Goal: Communication & Community: Share content

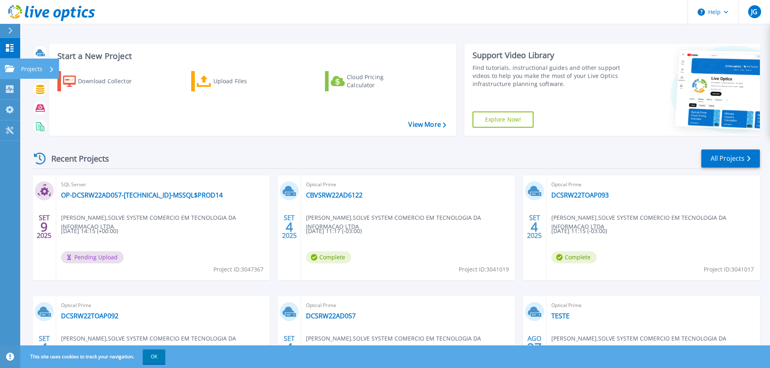
click at [12, 74] on link "Projects Projects" at bounding box center [10, 69] width 20 height 21
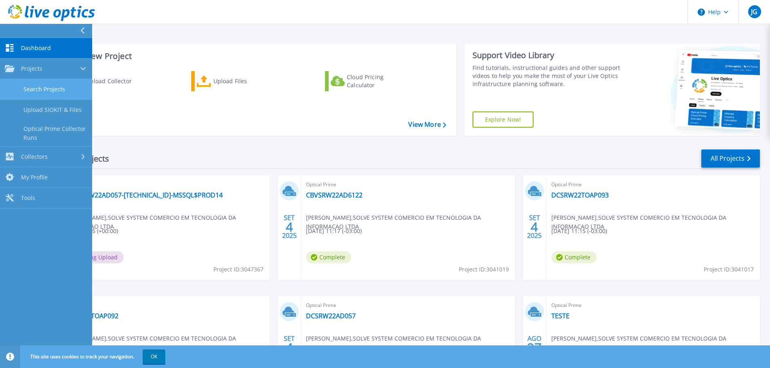
click at [61, 90] on link "Search Projects" at bounding box center [46, 89] width 92 height 21
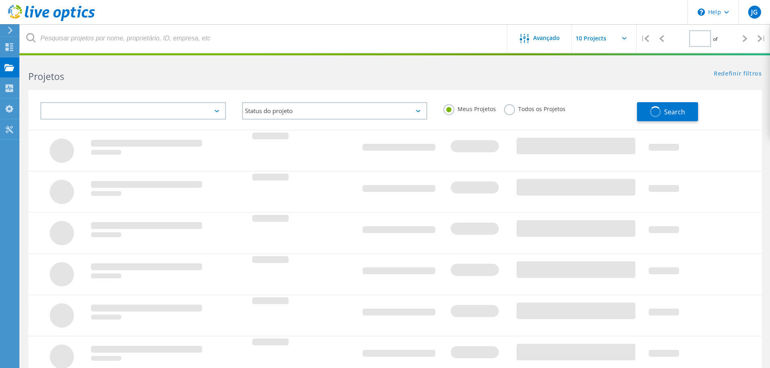
type input "1"
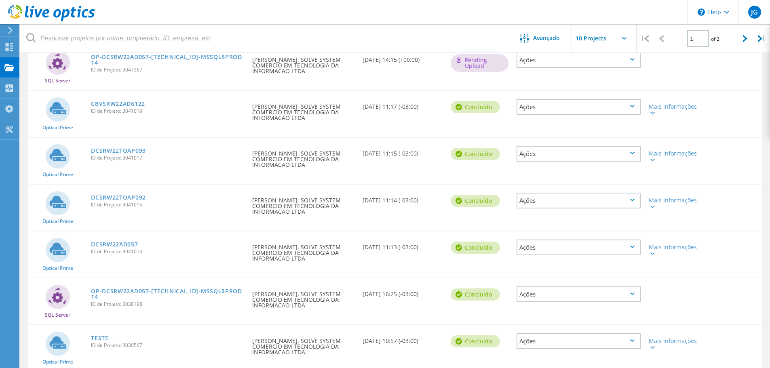
scroll to position [40, 0]
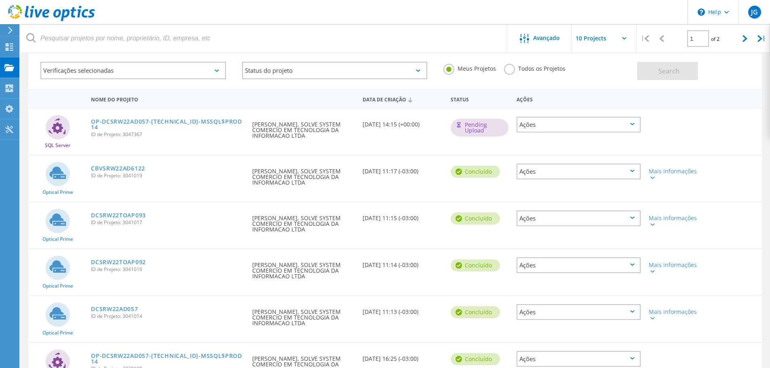
click at [562, 168] on div "Ações" at bounding box center [579, 172] width 124 height 16
click at [560, 181] on div "Compartilhar" at bounding box center [579, 178] width 123 height 13
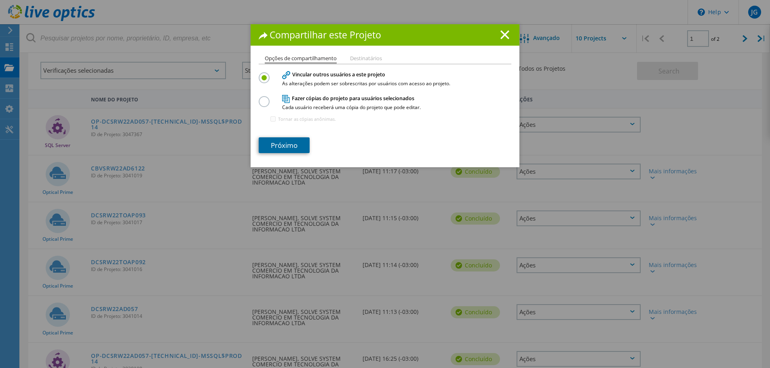
click at [279, 145] on link "Próximo" at bounding box center [284, 146] width 51 height 16
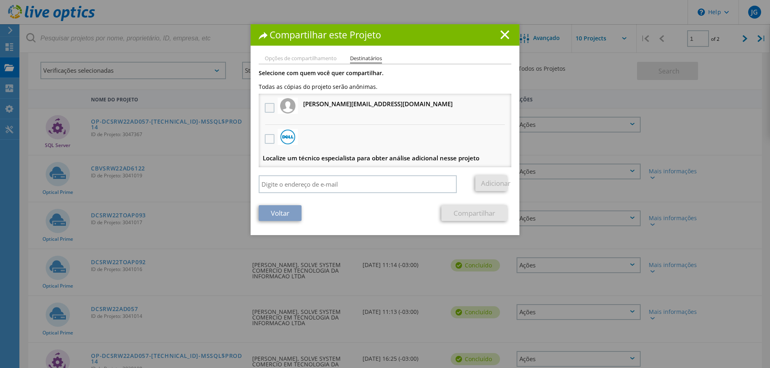
click at [267, 105] on label at bounding box center [271, 108] width 12 height 10
click at [0, 0] on input "checkbox" at bounding box center [0, 0] width 0 height 0
click at [274, 141] on li "Localize um técnico especialista para obter análise adicional nesse projeto" at bounding box center [385, 146] width 253 height 42
click at [270, 140] on label at bounding box center [271, 139] width 12 height 10
click at [0, 0] on input "checkbox" at bounding box center [0, 0] width 0 height 0
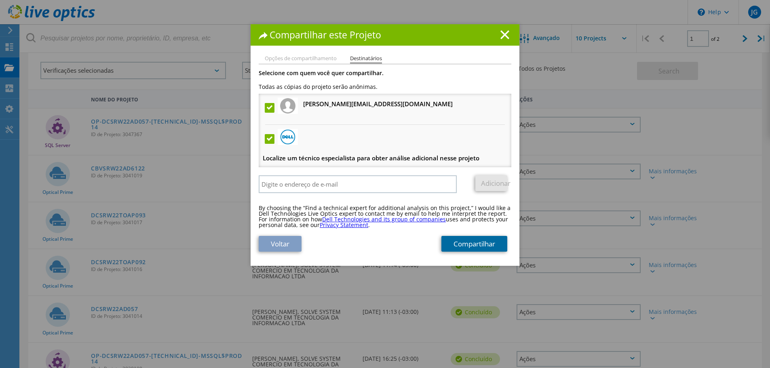
click at [471, 247] on link "Compartilhar" at bounding box center [475, 244] width 66 height 16
click at [501, 34] on icon at bounding box center [505, 34] width 9 height 9
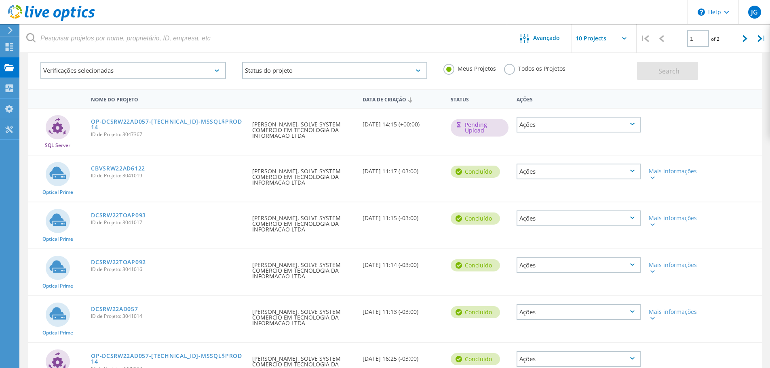
click at [629, 221] on div "Ações" at bounding box center [579, 219] width 124 height 16
click at [571, 223] on div "Compartilhar" at bounding box center [579, 225] width 123 height 13
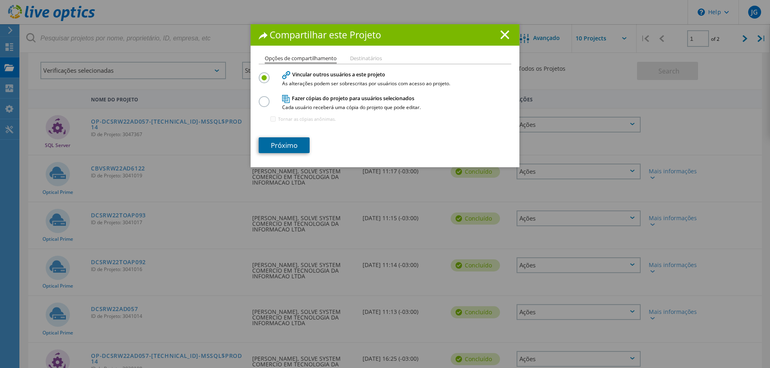
click at [277, 144] on link "Próximo" at bounding box center [284, 146] width 51 height 16
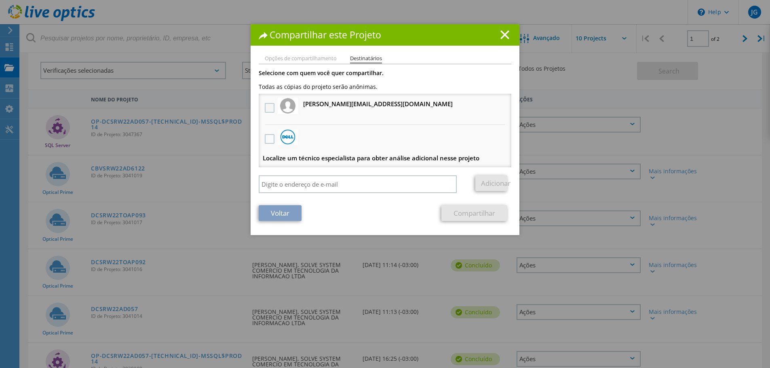
click at [269, 110] on label at bounding box center [271, 108] width 12 height 10
click at [0, 0] on input "checkbox" at bounding box center [0, 0] width 0 height 0
click at [269, 140] on label at bounding box center [271, 139] width 12 height 10
click at [0, 0] on input "checkbox" at bounding box center [0, 0] width 0 height 0
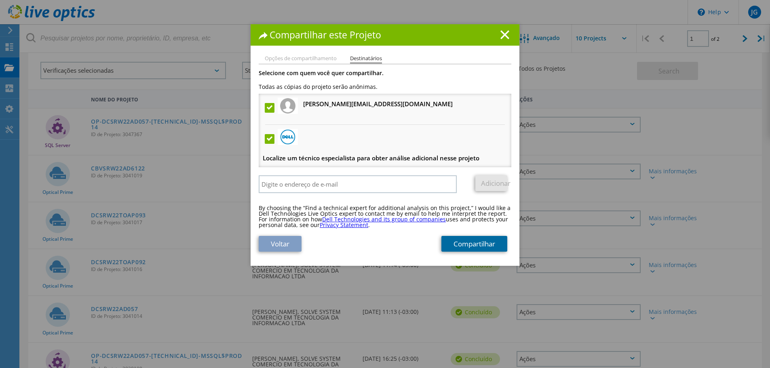
click at [482, 244] on link "Compartilhar" at bounding box center [475, 244] width 66 height 16
click at [501, 36] on icon at bounding box center [505, 34] width 9 height 9
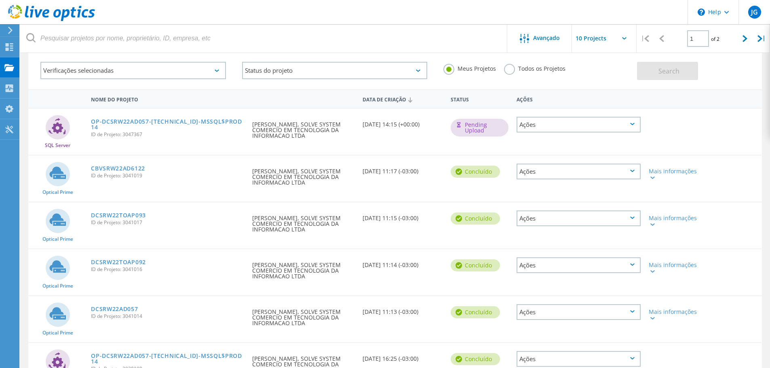
click at [629, 216] on div "Ações" at bounding box center [579, 219] width 124 height 16
click at [722, 191] on div "Optical Prime CBVSRW22AD6122 ID de Projeto: 3041019 Solicitado por Jaime Garcia…" at bounding box center [395, 179] width 734 height 46
click at [570, 265] on div "Ações" at bounding box center [579, 266] width 124 height 16
click at [561, 270] on div "Compartilhar" at bounding box center [579, 272] width 123 height 13
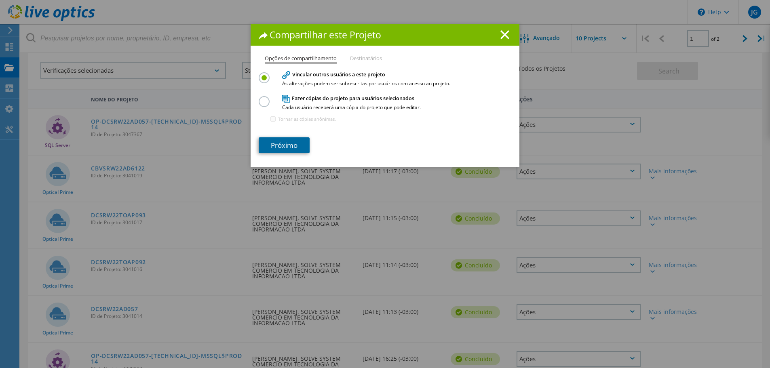
click at [286, 142] on link "Próximo" at bounding box center [284, 146] width 51 height 16
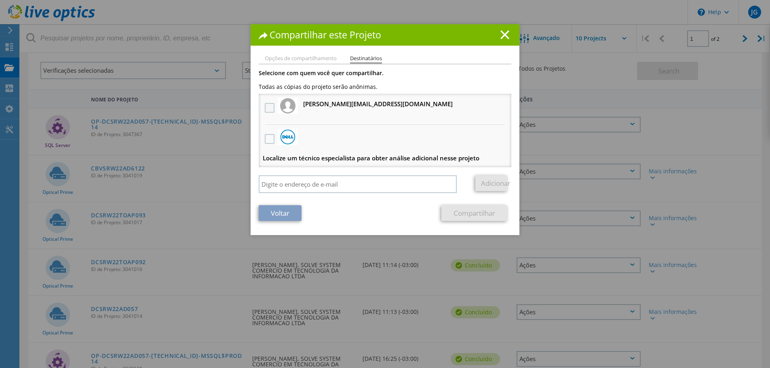
click at [265, 104] on label at bounding box center [271, 108] width 12 height 10
click at [0, 0] on input "checkbox" at bounding box center [0, 0] width 0 height 0
click at [271, 138] on label at bounding box center [271, 139] width 12 height 10
click at [0, 0] on input "checkbox" at bounding box center [0, 0] width 0 height 0
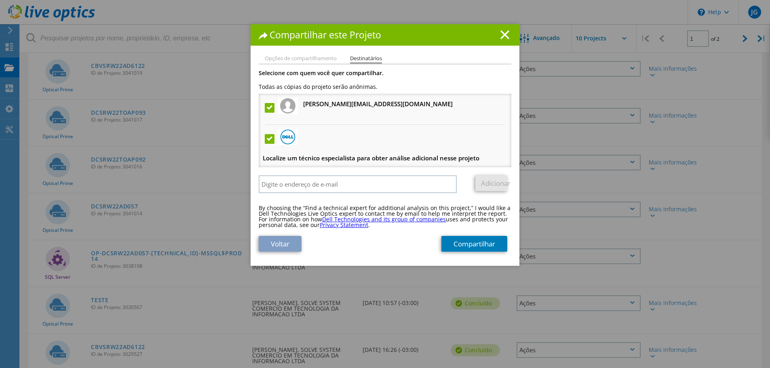
scroll to position [162, 0]
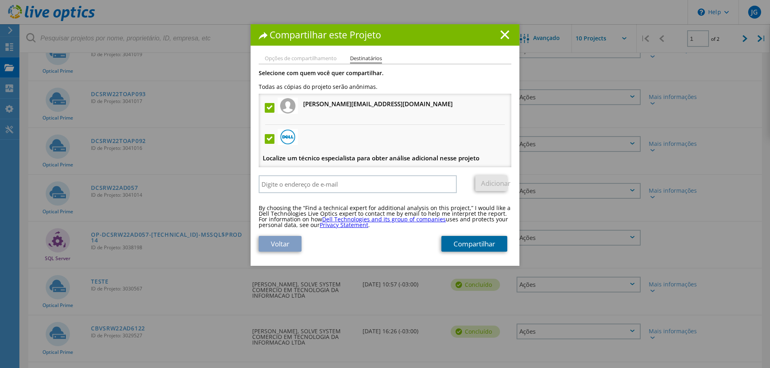
click at [466, 241] on link "Compartilhar" at bounding box center [475, 244] width 66 height 16
click at [495, 35] on h1 "Compartilhar este Projeto" at bounding box center [385, 34] width 253 height 9
click at [497, 34] on h1 "Compartilhar este Projeto" at bounding box center [385, 34] width 253 height 9
click at [501, 35] on icon at bounding box center [505, 34] width 9 height 9
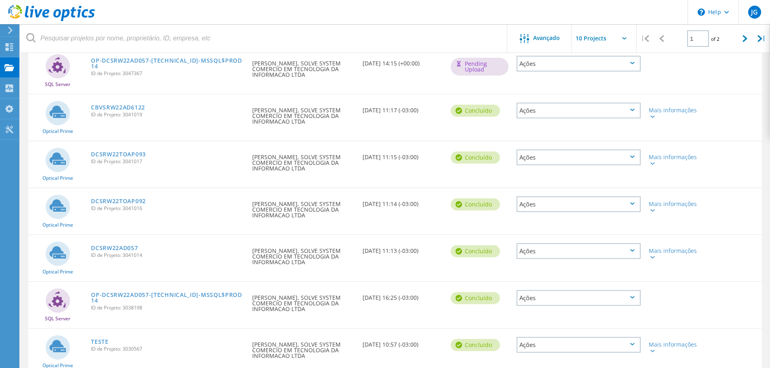
scroll to position [81, 0]
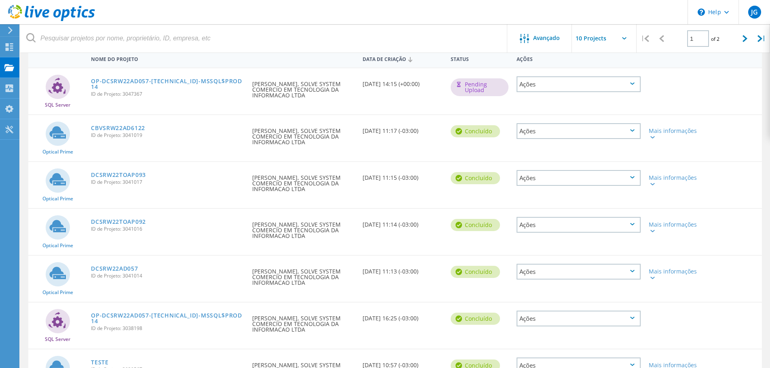
click at [552, 222] on div "Ações" at bounding box center [579, 225] width 124 height 16
click at [557, 229] on div "Compartilhar" at bounding box center [579, 231] width 123 height 13
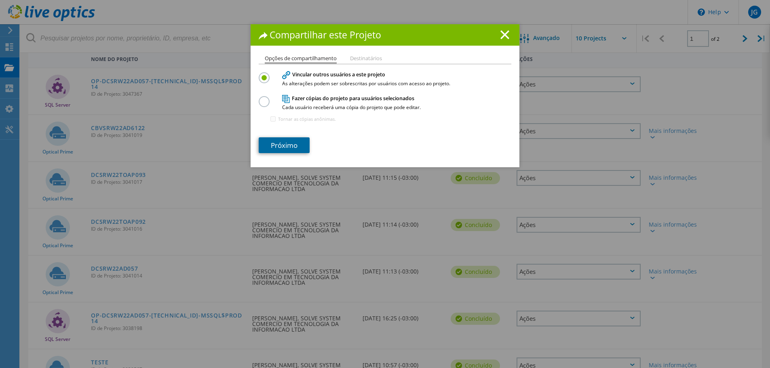
click at [302, 143] on link "Próximo" at bounding box center [284, 146] width 51 height 16
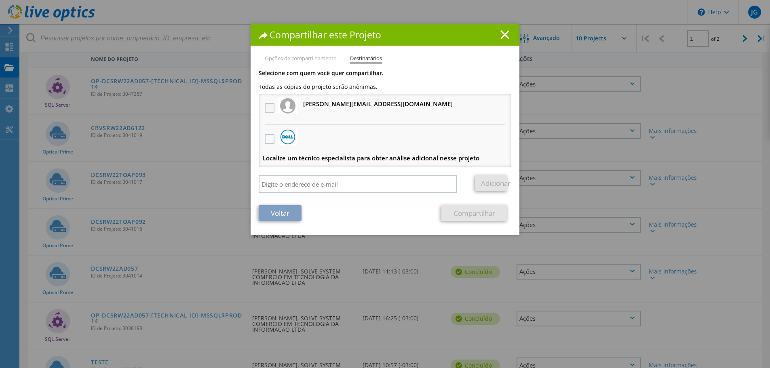
click at [270, 107] on label at bounding box center [271, 108] width 12 height 10
click at [0, 0] on input "checkbox" at bounding box center [0, 0] width 0 height 0
click at [470, 213] on link "Compartilhar" at bounding box center [475, 213] width 66 height 16
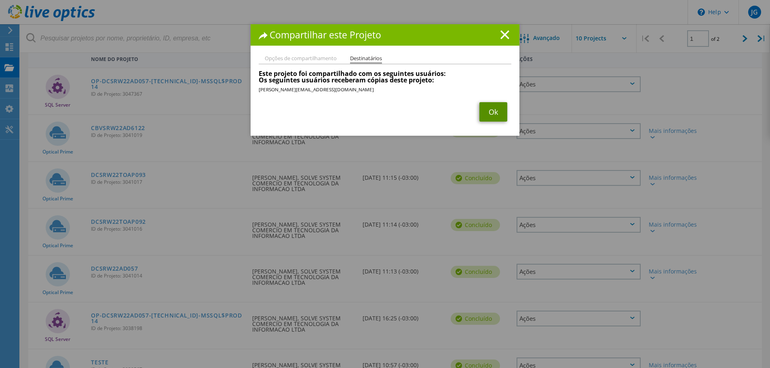
click at [489, 114] on link "Ok" at bounding box center [494, 111] width 28 height 19
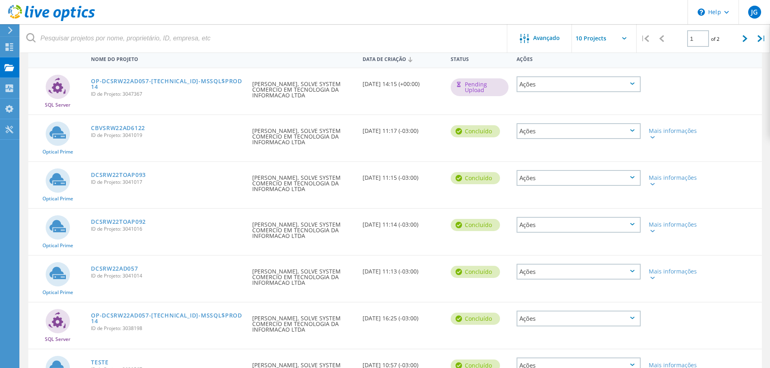
click at [559, 270] on div "Ações" at bounding box center [579, 272] width 124 height 16
click at [564, 279] on div "Compartilhar" at bounding box center [579, 278] width 123 height 13
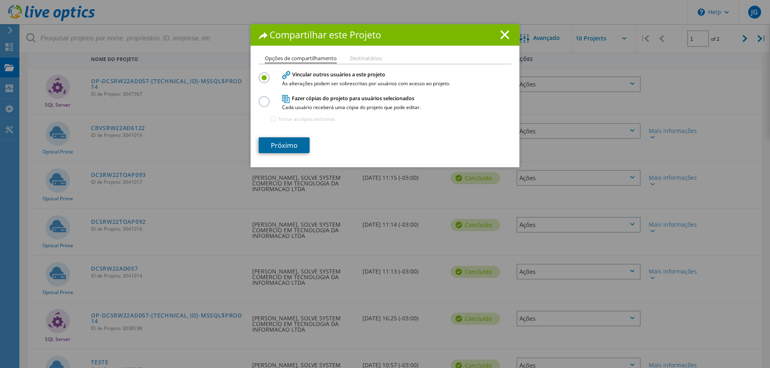
click at [297, 150] on link "Próximo" at bounding box center [284, 146] width 51 height 16
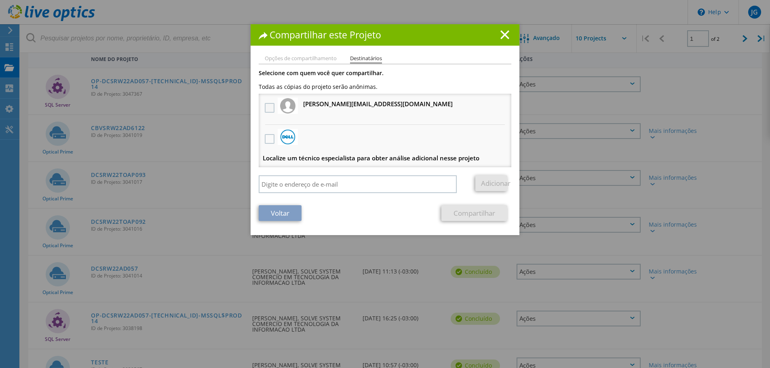
click at [268, 106] on label at bounding box center [271, 108] width 12 height 10
click at [0, 0] on input "checkbox" at bounding box center [0, 0] width 0 height 0
click at [478, 214] on link "Compartilhar" at bounding box center [475, 213] width 66 height 16
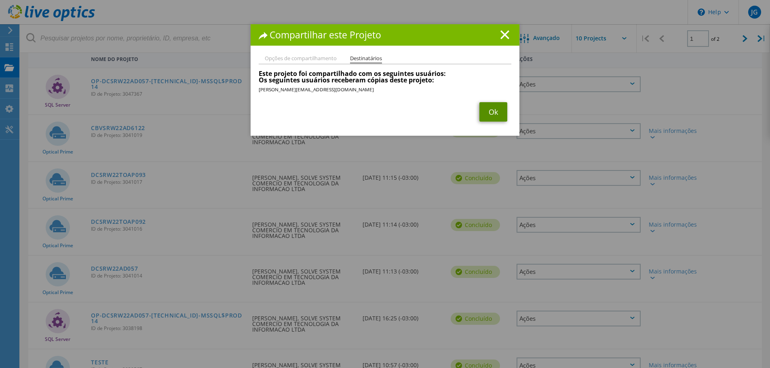
click at [492, 111] on link "Ok" at bounding box center [494, 111] width 28 height 19
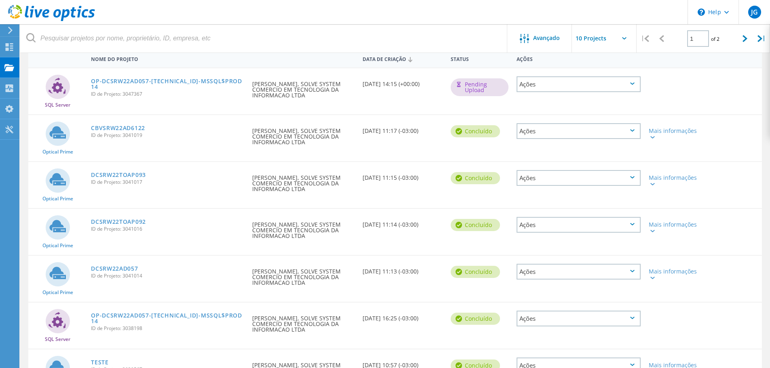
click at [549, 132] on div "Ações" at bounding box center [579, 131] width 124 height 16
click at [548, 137] on div "Compartilhar" at bounding box center [579, 137] width 123 height 13
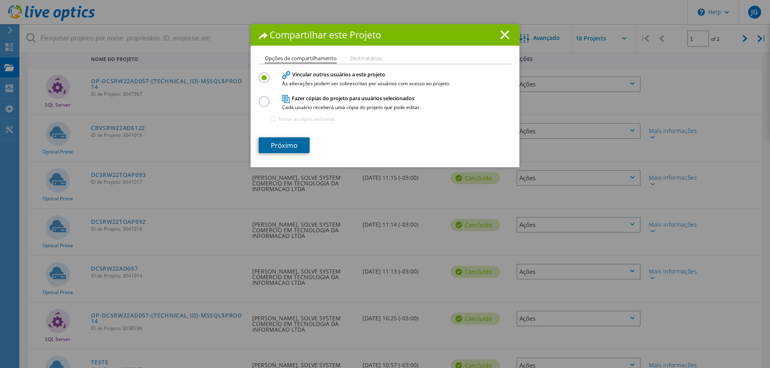
click at [288, 144] on link "Próximo" at bounding box center [284, 146] width 51 height 16
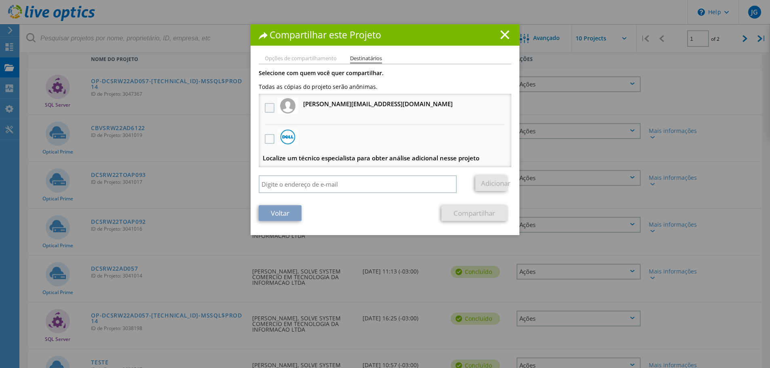
click at [266, 105] on label at bounding box center [271, 108] width 12 height 10
click at [0, 0] on input "checkbox" at bounding box center [0, 0] width 0 height 0
click at [485, 212] on link "Compartilhar" at bounding box center [475, 213] width 66 height 16
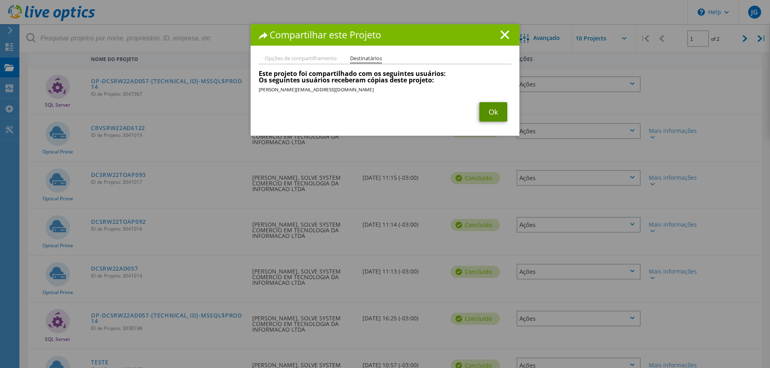
click at [487, 110] on link "Ok" at bounding box center [494, 111] width 28 height 19
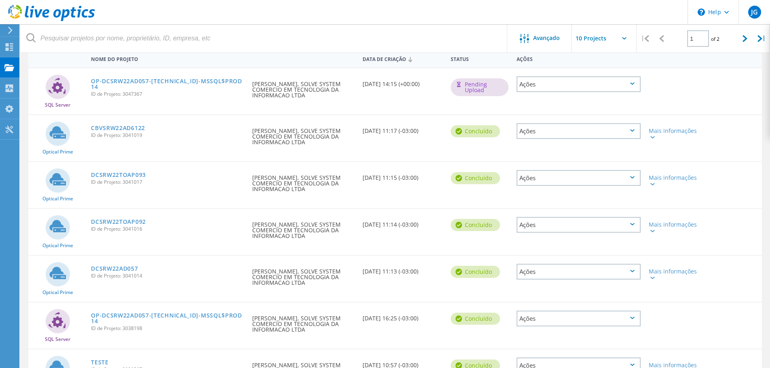
click at [560, 179] on div "Ações" at bounding box center [579, 178] width 124 height 16
click at [542, 183] on div "Compartilhar" at bounding box center [579, 184] width 123 height 13
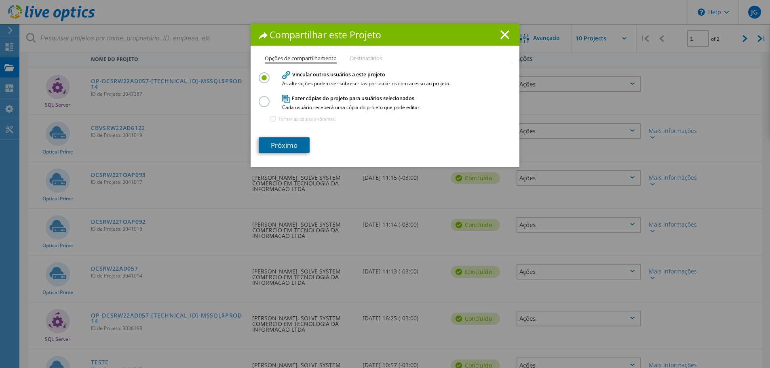
click at [290, 146] on link "Próximo" at bounding box center [284, 146] width 51 height 16
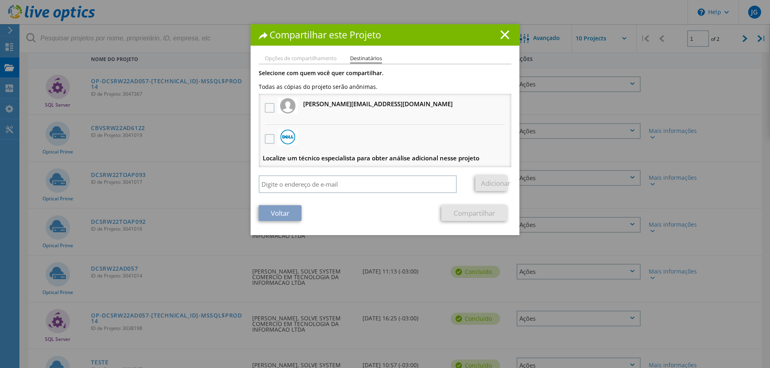
click at [278, 108] on div at bounding box center [288, 106] width 20 height 16
click at [270, 107] on label at bounding box center [271, 108] width 12 height 10
click at [0, 0] on input "checkbox" at bounding box center [0, 0] width 0 height 0
click at [475, 210] on link "Compartilhar" at bounding box center [475, 213] width 66 height 16
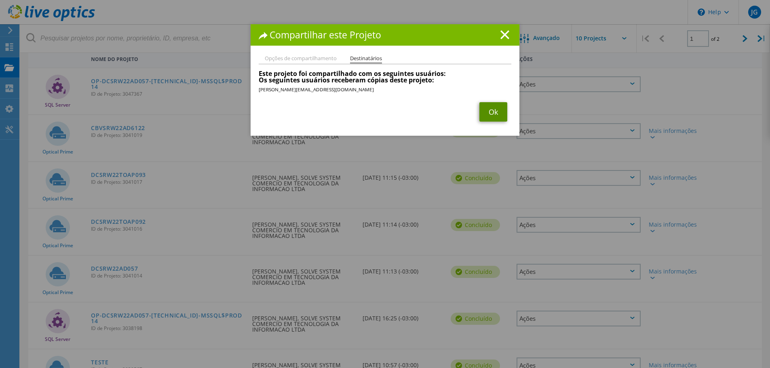
click at [493, 115] on link "Ok" at bounding box center [494, 111] width 28 height 19
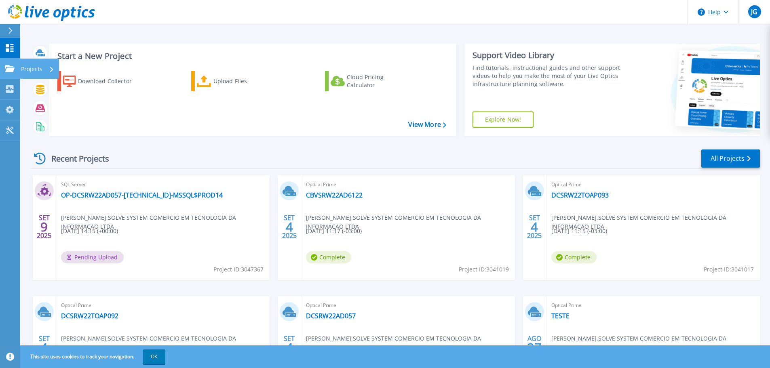
click at [6, 67] on icon at bounding box center [10, 68] width 10 height 7
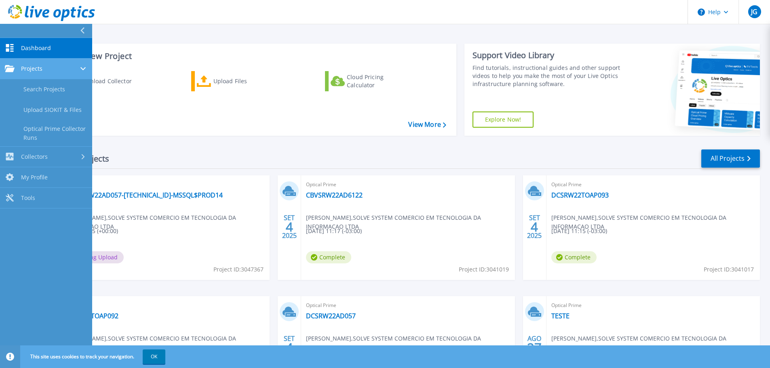
click at [70, 72] on div "Projects" at bounding box center [46, 68] width 83 height 7
click at [68, 72] on div "Projects" at bounding box center [46, 68] width 83 height 7
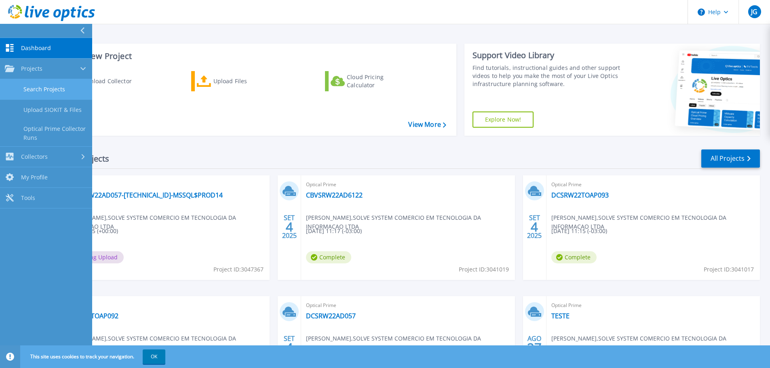
click at [59, 86] on link "Search Projects" at bounding box center [46, 89] width 92 height 21
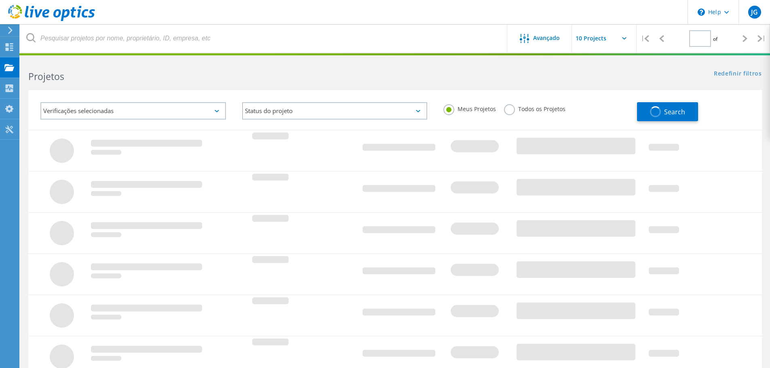
type input "1"
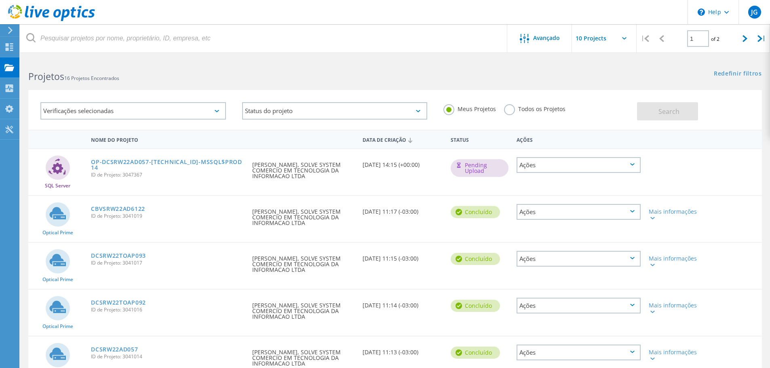
click at [584, 162] on div "Ações" at bounding box center [579, 165] width 124 height 16
click at [571, 174] on div "Apagar" at bounding box center [579, 177] width 123 height 13
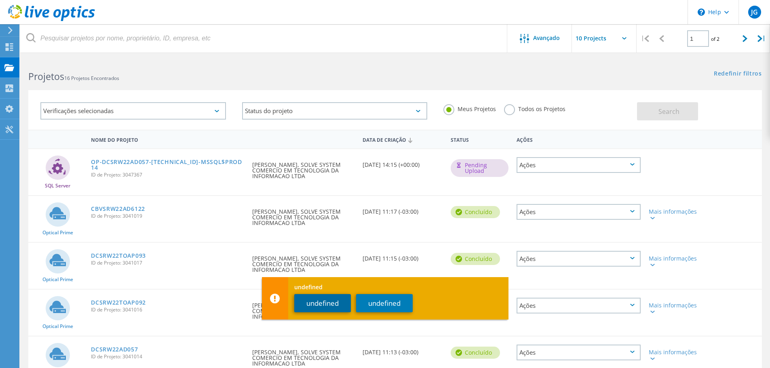
click at [330, 305] on button "undefined" at bounding box center [322, 303] width 57 height 18
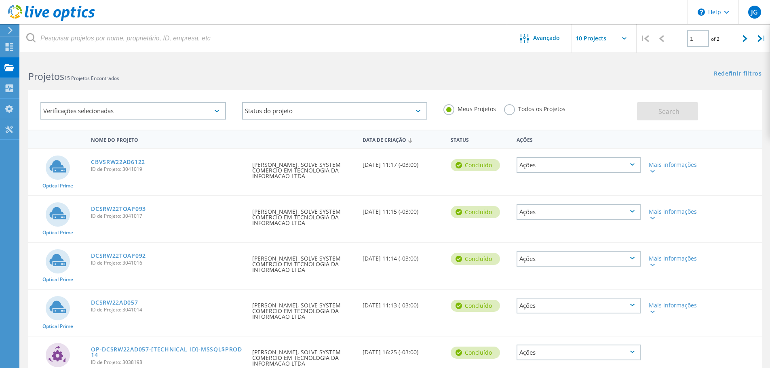
click at [517, 114] on div "Todos os Projetos" at bounding box center [534, 110] width 61 height 12
click at [509, 110] on label "Todos os Projetos" at bounding box center [534, 108] width 61 height 8
click at [0, 0] on input "Todos os Projetos" at bounding box center [0, 0] width 0 height 0
click at [476, 110] on label "Meus Projetos" at bounding box center [470, 108] width 53 height 8
click at [0, 0] on input "Meus Projetos" at bounding box center [0, 0] width 0 height 0
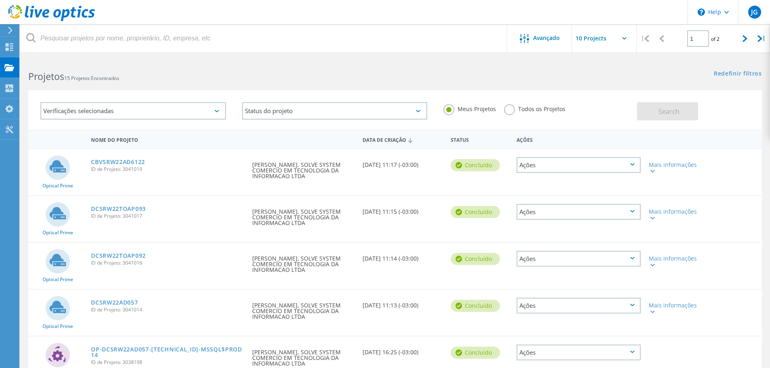
click at [627, 38] on input "text" at bounding box center [612, 38] width 81 height 28
drag, startPoint x: 627, startPoint y: 38, endPoint x: 629, endPoint y: 107, distance: 69.6
click at [627, 38] on input "text" at bounding box center [612, 38] width 81 height 28
click at [654, 170] on div at bounding box center [652, 171] width 6 height 5
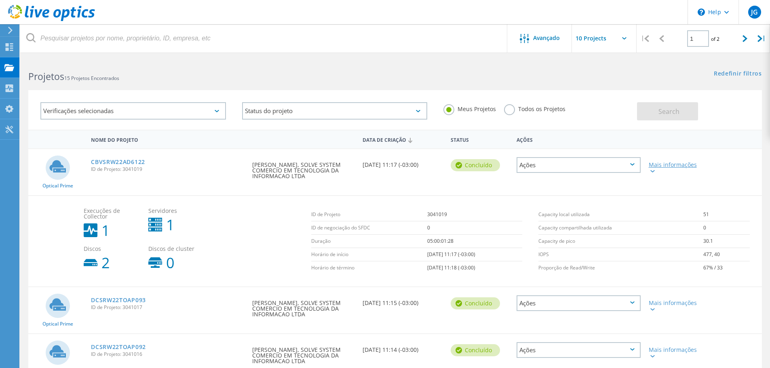
click at [652, 170] on div at bounding box center [652, 171] width 6 height 5
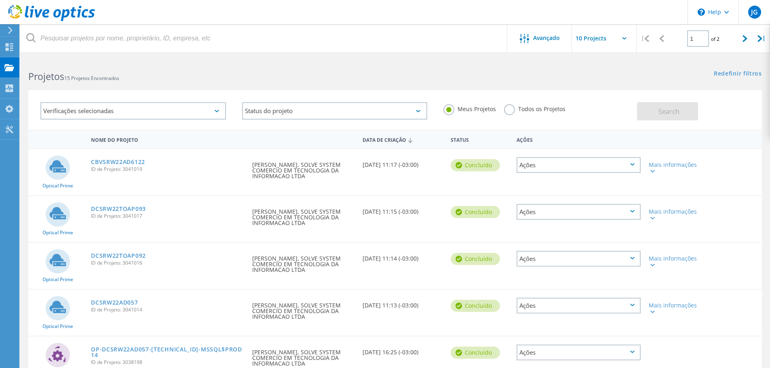
click at [630, 168] on div "Ações" at bounding box center [579, 165] width 124 height 16
click at [613, 169] on div "Compartilhar" at bounding box center [579, 171] width 123 height 13
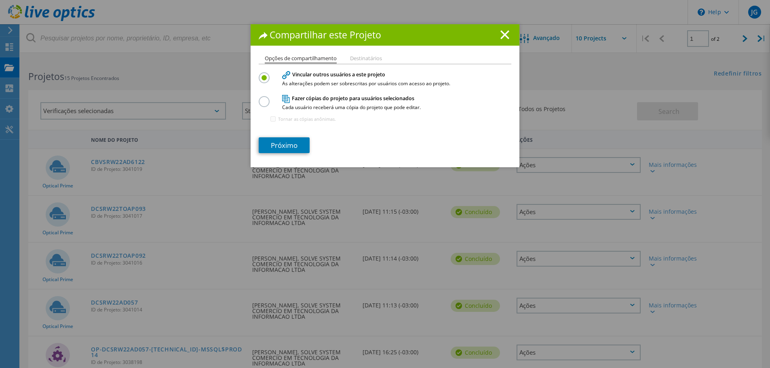
click at [494, 34] on h1 "Compartilhar este Projeto" at bounding box center [385, 34] width 253 height 9
click at [502, 35] on line at bounding box center [505, 35] width 8 height 8
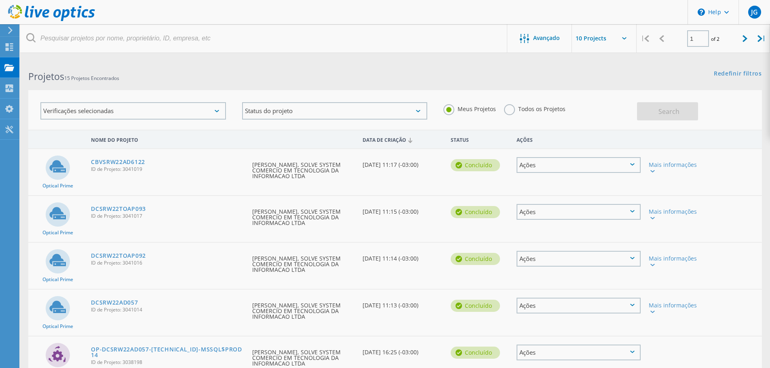
click at [629, 166] on div "Ações" at bounding box center [579, 165] width 124 height 16
click at [586, 170] on div "Compartilhar" at bounding box center [579, 171] width 123 height 13
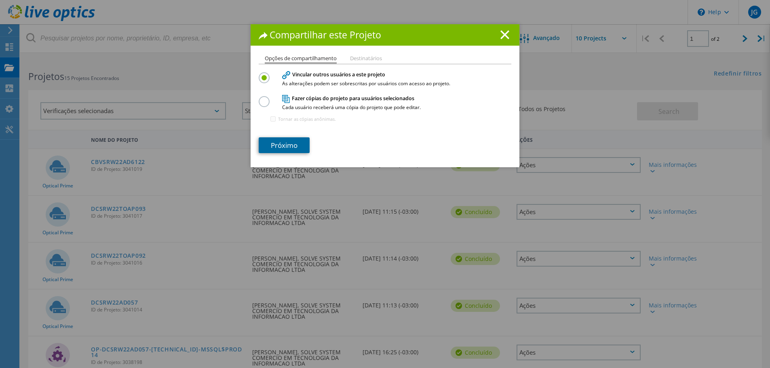
click at [292, 144] on link "Próximo" at bounding box center [284, 146] width 51 height 16
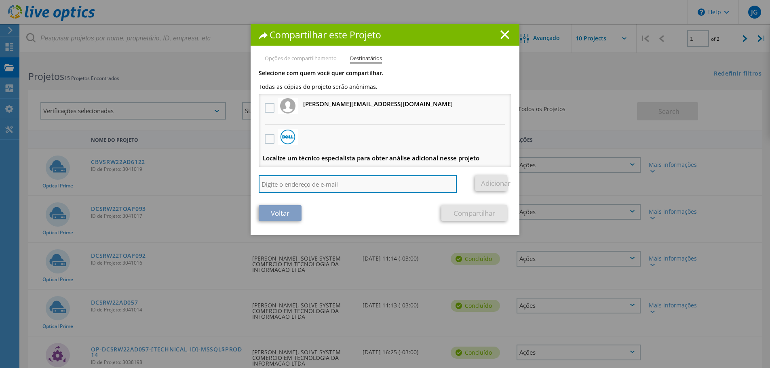
click at [281, 178] on input "search" at bounding box center [358, 185] width 198 height 18
type input "hxalei"
drag, startPoint x: 324, startPoint y: 182, endPoint x: 104, endPoint y: 168, distance: 220.5
click at [101, 168] on div "Compartilhar este Projeto Opções de compartilhamento Destinatários Vincular out…" at bounding box center [385, 196] width 770 height 344
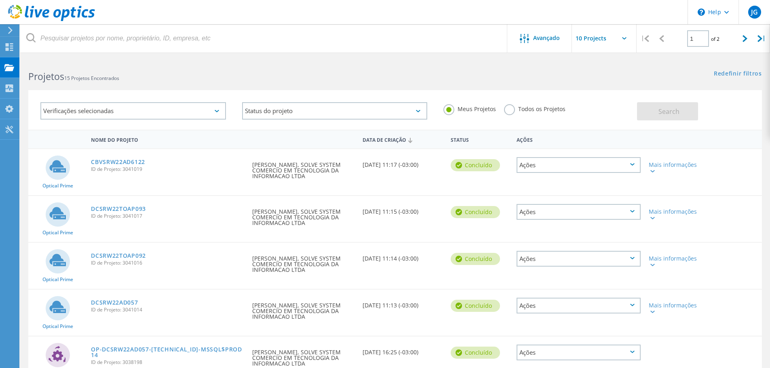
click at [550, 160] on div "Ações" at bounding box center [579, 165] width 124 height 16
click at [548, 173] on div "Compartilhar" at bounding box center [579, 171] width 123 height 13
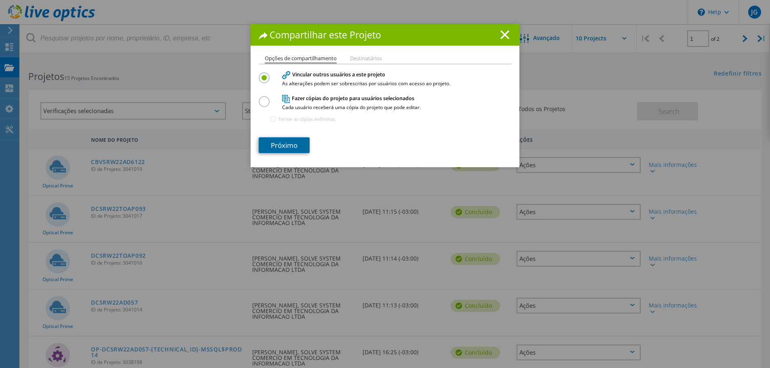
click at [297, 140] on link "Próximo" at bounding box center [284, 146] width 51 height 16
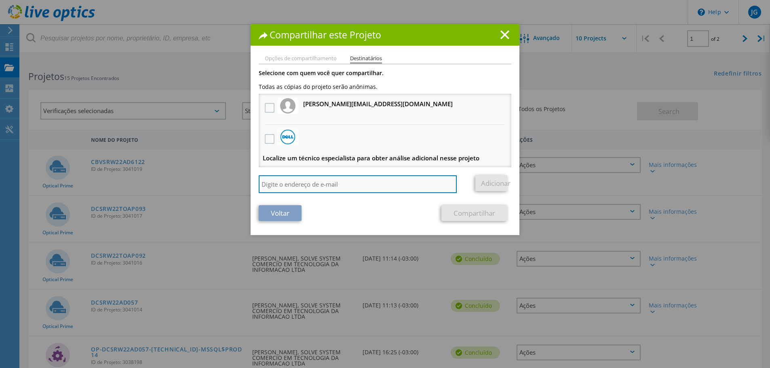
click at [313, 181] on input "search" at bounding box center [358, 185] width 198 height 18
paste input "hxalmeida@zaraplast.ind.br"
type input "hxalmeida@zaraplast.ind.br"
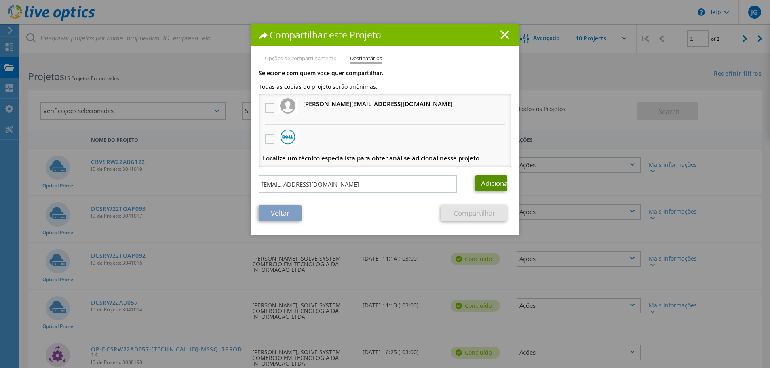
click at [489, 184] on link "Adicionar" at bounding box center [492, 184] width 32 height 16
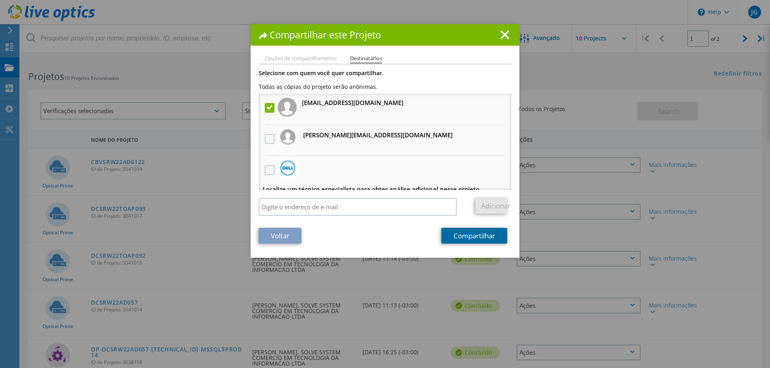
click at [454, 241] on link "Compartilhar" at bounding box center [475, 236] width 66 height 16
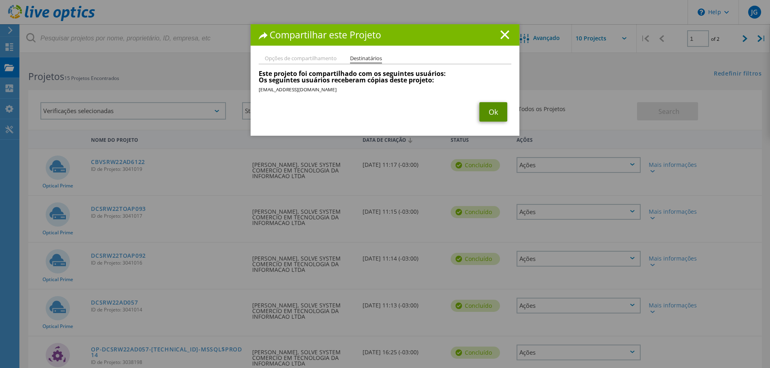
click at [493, 113] on link "Ok" at bounding box center [494, 111] width 28 height 19
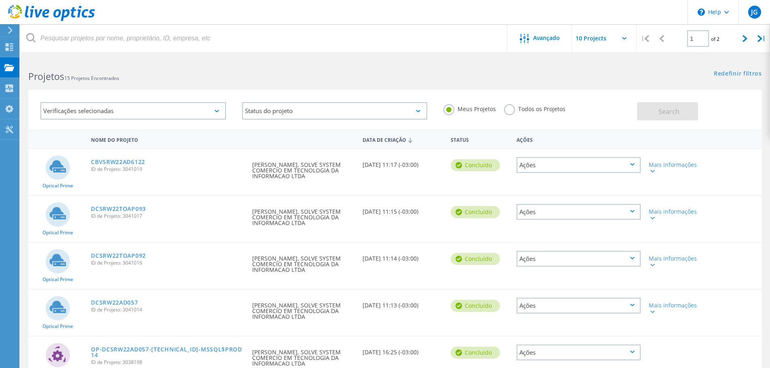
click at [631, 212] on icon at bounding box center [633, 211] width 4 height 2
click at [579, 218] on div "Compartilhar" at bounding box center [579, 218] width 123 height 13
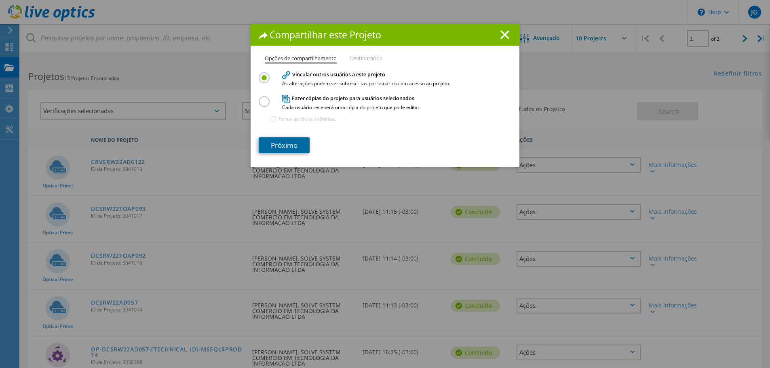
click at [286, 145] on link "Próximo" at bounding box center [284, 146] width 51 height 16
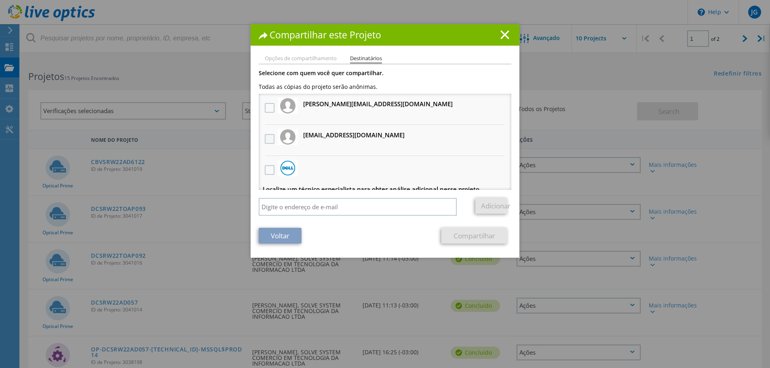
click at [269, 136] on label at bounding box center [271, 139] width 12 height 10
click at [0, 0] on input "checkbox" at bounding box center [0, 0] width 0 height 0
click at [496, 239] on link "Compartilhar" at bounding box center [475, 236] width 66 height 16
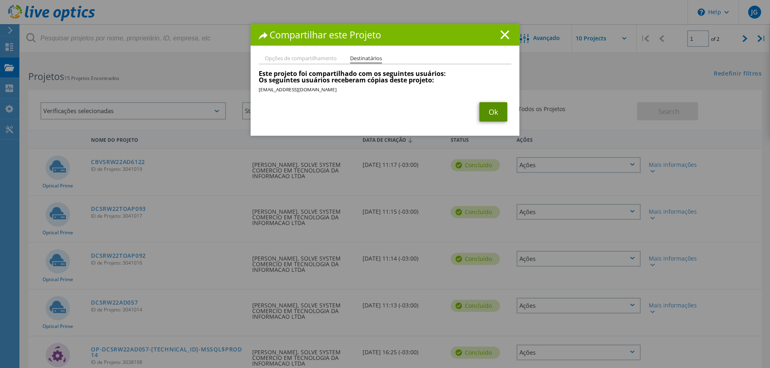
click at [498, 116] on link "Ok" at bounding box center [494, 111] width 28 height 19
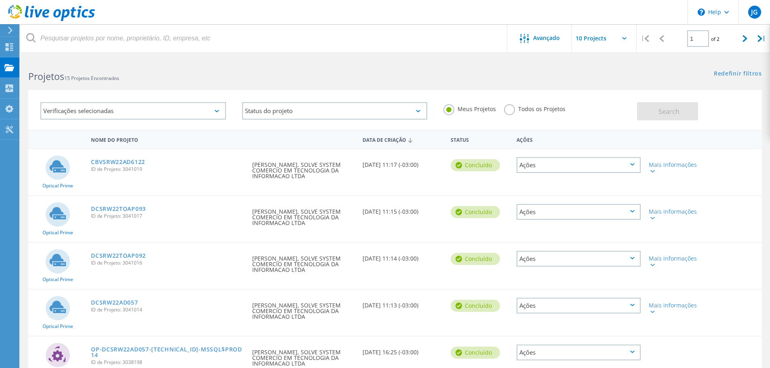
click at [615, 258] on div "Ações" at bounding box center [579, 259] width 124 height 16
click at [578, 265] on div "Compartilhar" at bounding box center [579, 265] width 123 height 13
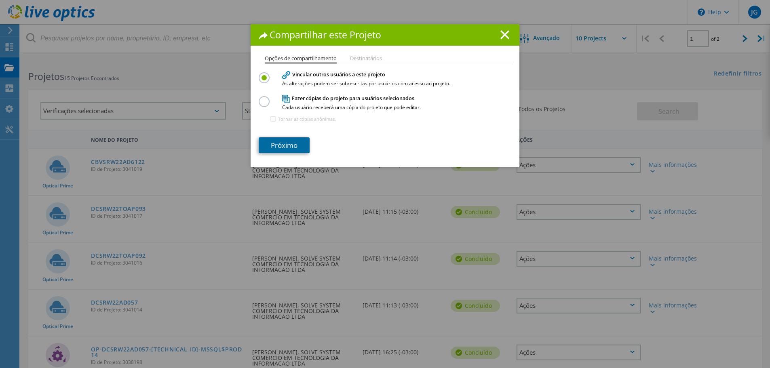
click at [288, 146] on link "Próximo" at bounding box center [284, 146] width 51 height 16
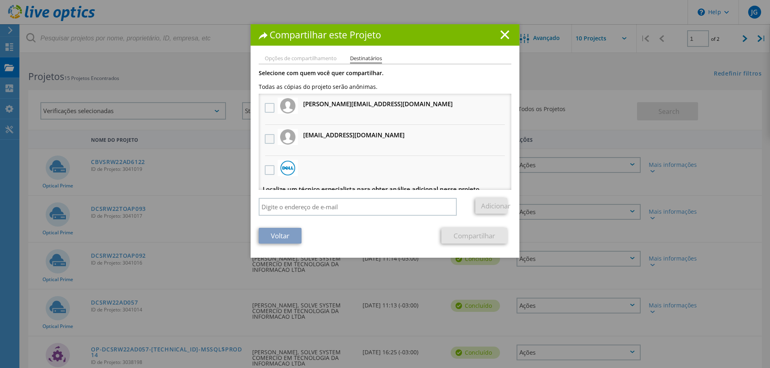
click at [263, 141] on div at bounding box center [270, 139] width 14 height 17
click at [266, 140] on label at bounding box center [271, 139] width 12 height 10
click at [0, 0] on input "checkbox" at bounding box center [0, 0] width 0 height 0
click at [501, 235] on link "Compartilhar" at bounding box center [475, 236] width 66 height 16
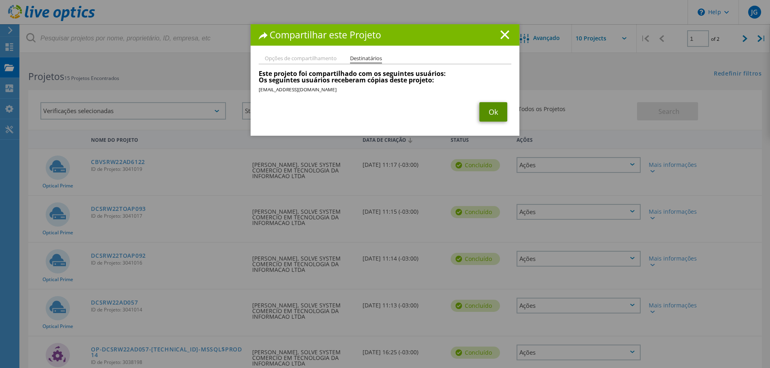
click at [494, 114] on link "Ok" at bounding box center [494, 111] width 28 height 19
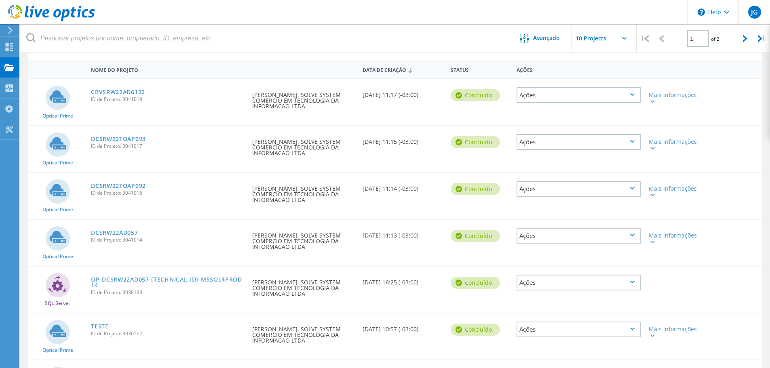
scroll to position [81, 0]
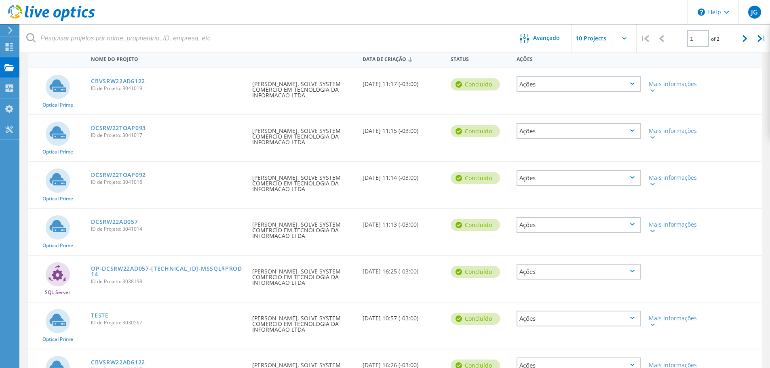
click at [534, 222] on div "Ações" at bounding box center [579, 225] width 124 height 16
click at [536, 230] on div "Compartilhar" at bounding box center [579, 231] width 123 height 13
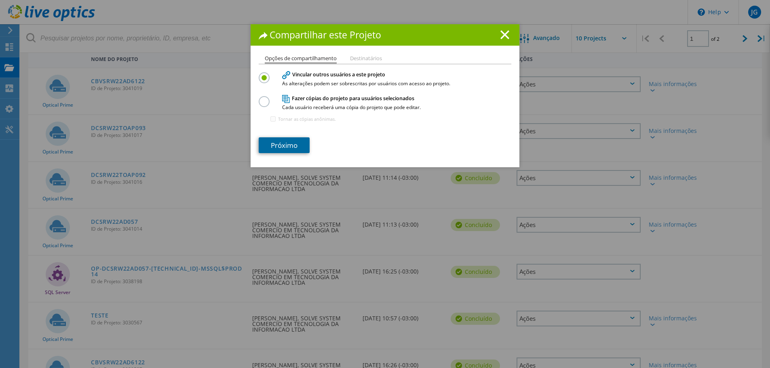
click at [275, 146] on link "Próximo" at bounding box center [284, 146] width 51 height 16
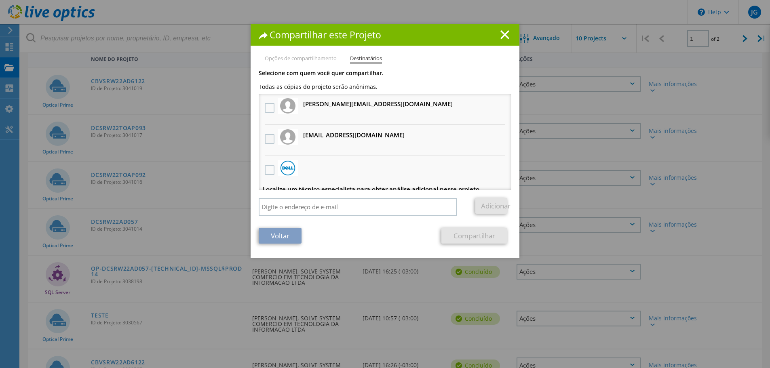
click at [270, 137] on label at bounding box center [271, 139] width 12 height 10
click at [0, 0] on input "checkbox" at bounding box center [0, 0] width 0 height 0
click at [475, 235] on link "Compartilhar" at bounding box center [475, 236] width 66 height 16
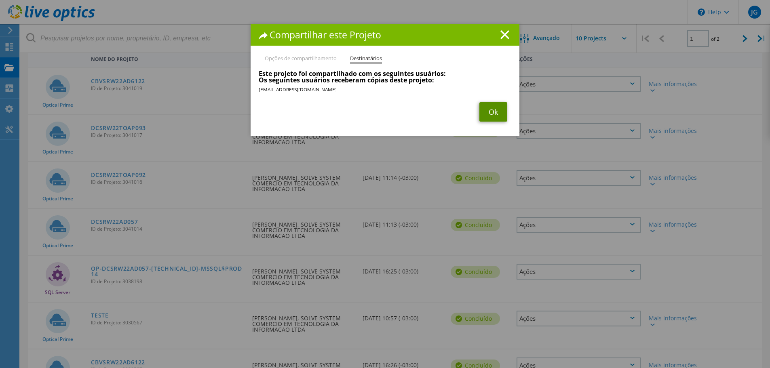
click at [493, 111] on link "Ok" at bounding box center [494, 111] width 28 height 19
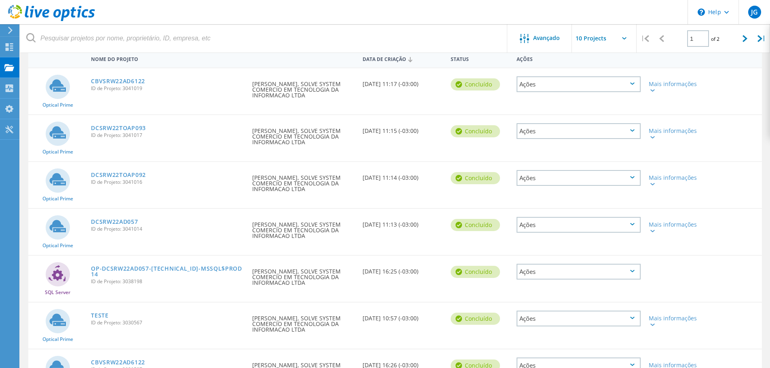
click at [540, 274] on div "Ações" at bounding box center [579, 272] width 124 height 16
click at [541, 275] on div "Compartilhar" at bounding box center [579, 278] width 123 height 13
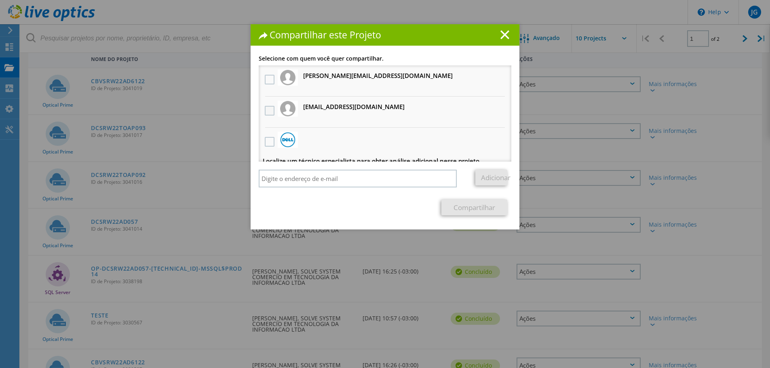
click at [267, 108] on label at bounding box center [271, 111] width 12 height 10
click at [0, 0] on input "checkbox" at bounding box center [0, 0] width 0 height 0
click at [458, 203] on link "Compartilhar" at bounding box center [475, 208] width 66 height 16
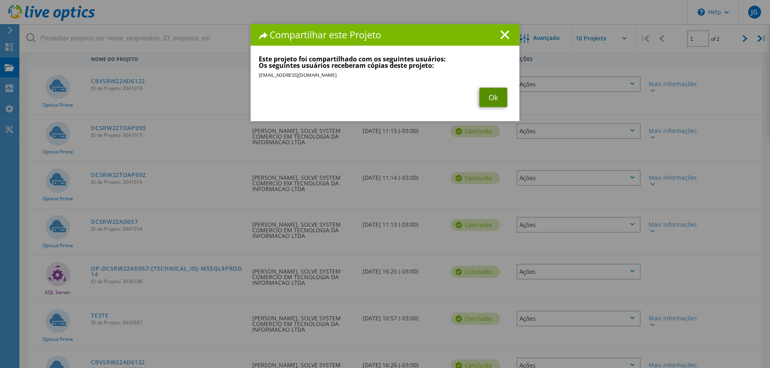
click at [491, 100] on link "Ok" at bounding box center [494, 97] width 28 height 19
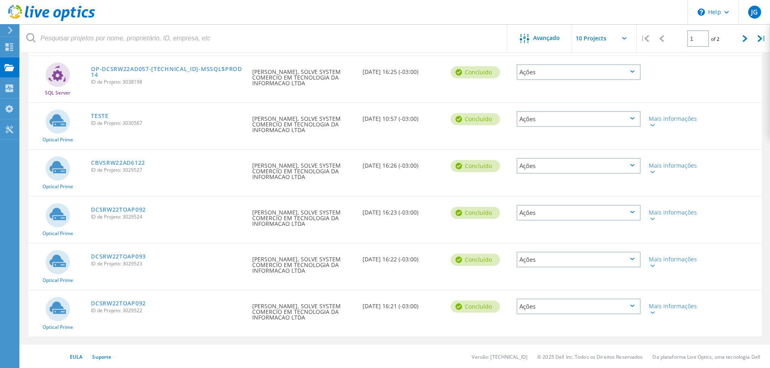
scroll to position [281, 0]
click at [623, 122] on div "Ações" at bounding box center [579, 118] width 124 height 16
click at [583, 128] on div "Compartilhar" at bounding box center [579, 125] width 123 height 13
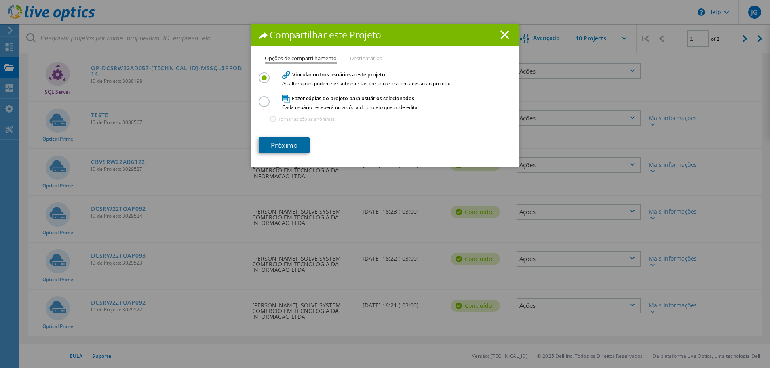
click at [291, 149] on link "Próximo" at bounding box center [284, 146] width 51 height 16
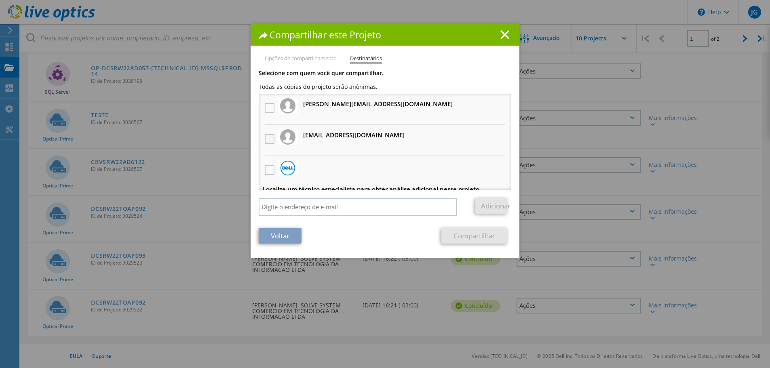
click at [272, 136] on label at bounding box center [271, 139] width 12 height 10
click at [0, 0] on input "checkbox" at bounding box center [0, 0] width 0 height 0
click at [466, 238] on link "Compartilhar" at bounding box center [475, 236] width 66 height 16
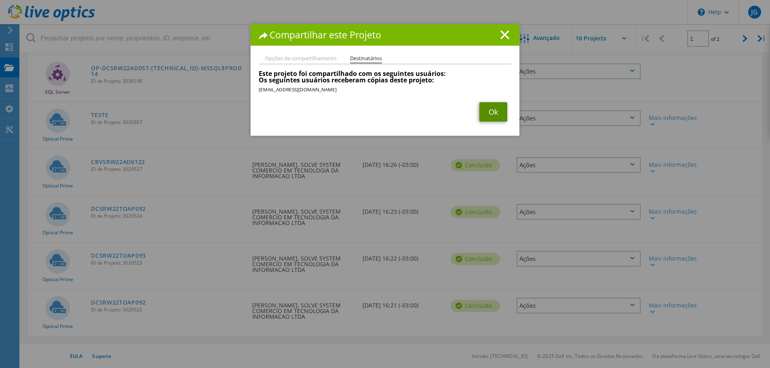
click at [493, 116] on link "Ok" at bounding box center [494, 111] width 28 height 19
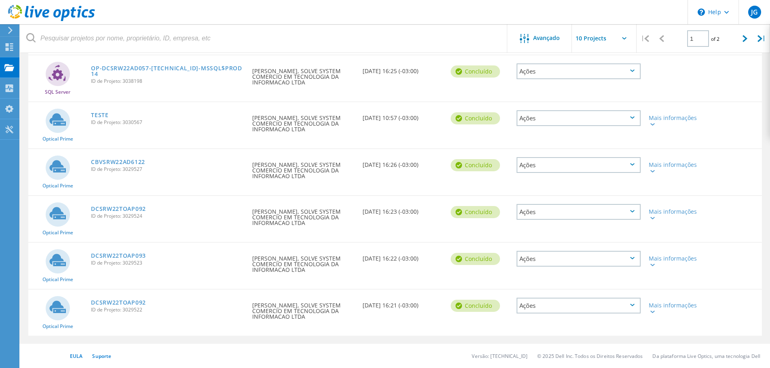
click at [595, 165] on div "Ações" at bounding box center [579, 165] width 124 height 16
click at [570, 169] on div "Compartilhar" at bounding box center [579, 171] width 123 height 13
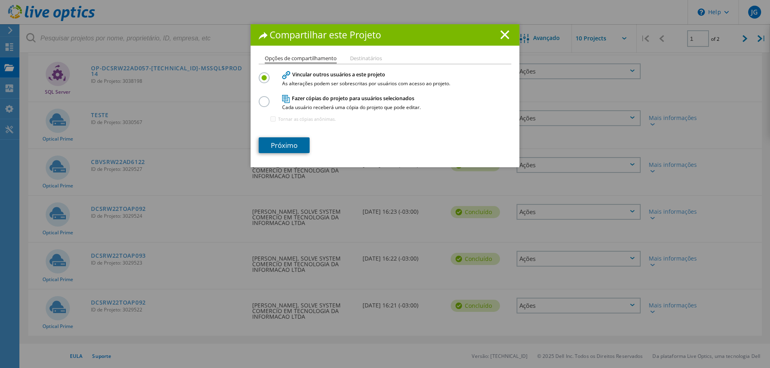
drag, startPoint x: 300, startPoint y: 142, endPoint x: 295, endPoint y: 144, distance: 5.1
click at [298, 143] on link "Próximo" at bounding box center [284, 146] width 51 height 16
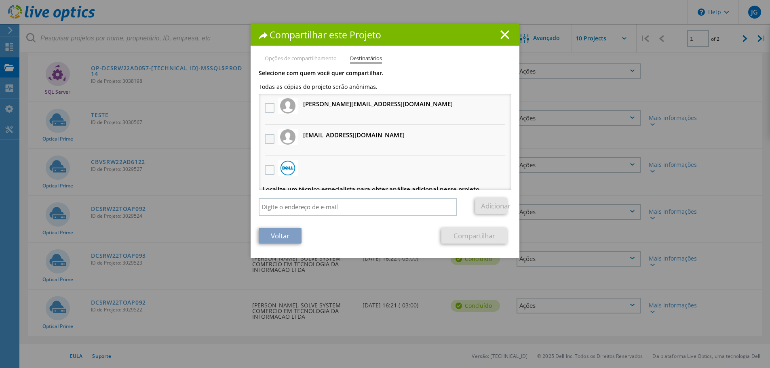
click at [270, 140] on label at bounding box center [271, 139] width 12 height 10
click at [0, 0] on input "checkbox" at bounding box center [0, 0] width 0 height 0
click at [478, 241] on link "Compartilhar" at bounding box center [475, 236] width 66 height 16
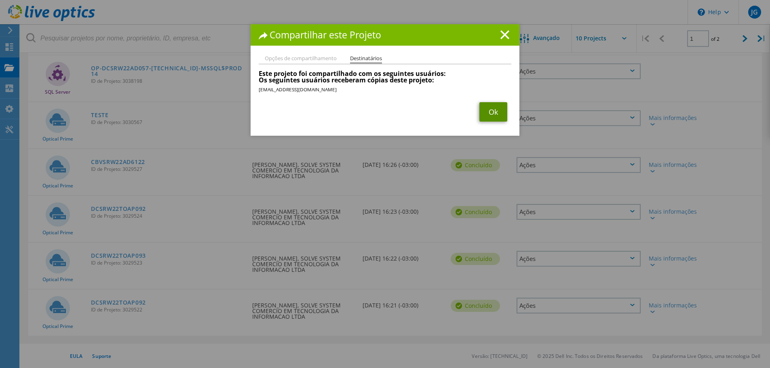
click at [491, 115] on link "Ok" at bounding box center [494, 111] width 28 height 19
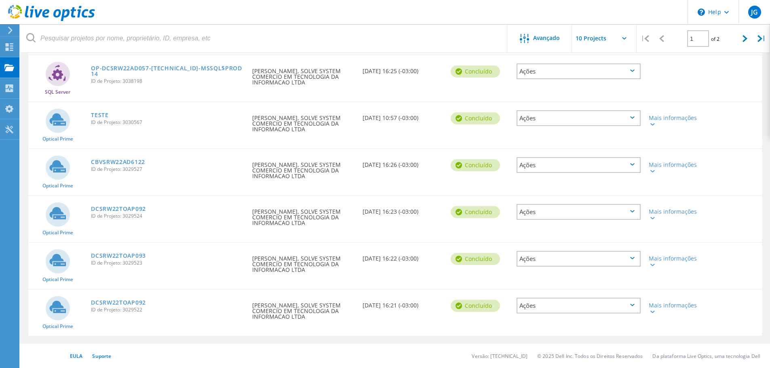
click at [555, 211] on div "Ações" at bounding box center [579, 212] width 124 height 16
click at [552, 216] on div "Compartilhar" at bounding box center [579, 218] width 123 height 13
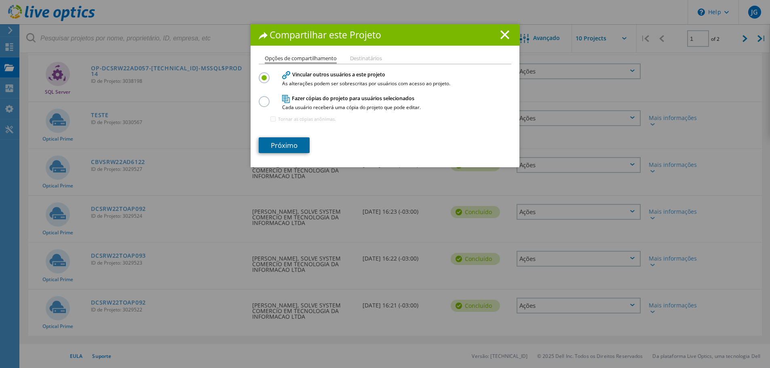
click at [298, 139] on link "Próximo" at bounding box center [284, 146] width 51 height 16
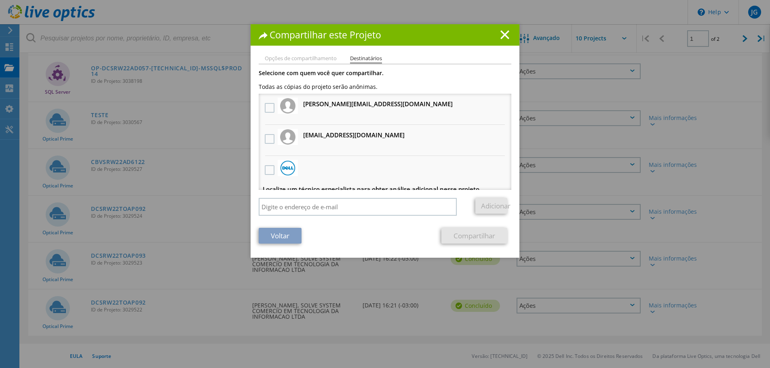
click at [278, 138] on div at bounding box center [288, 137] width 20 height 16
click at [270, 139] on label at bounding box center [271, 139] width 12 height 10
click at [0, 0] on input "checkbox" at bounding box center [0, 0] width 0 height 0
click at [468, 235] on link "Compartilhar" at bounding box center [475, 236] width 66 height 16
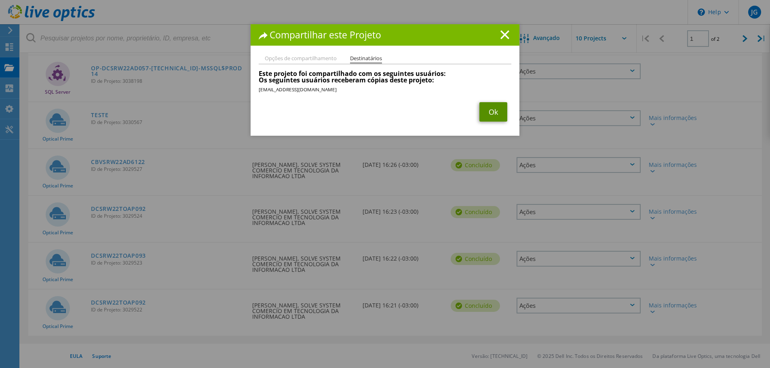
click at [485, 118] on link "Ok" at bounding box center [494, 111] width 28 height 19
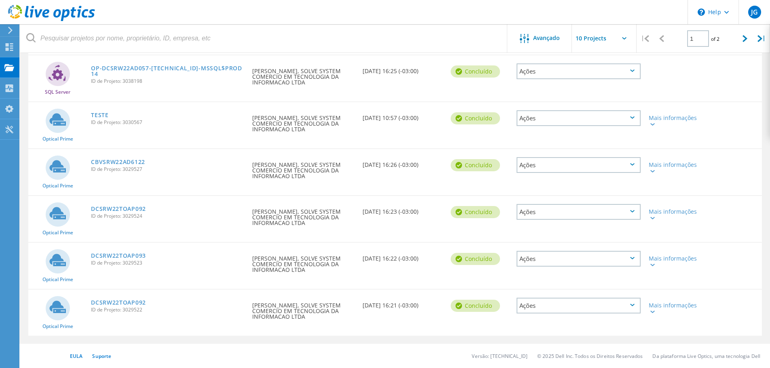
click at [582, 262] on div "Ações" at bounding box center [579, 259] width 124 height 16
click at [568, 266] on div "Compartilhar" at bounding box center [579, 265] width 123 height 13
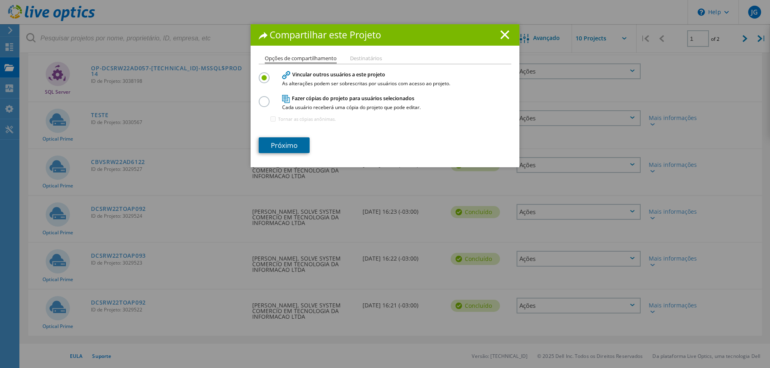
click at [286, 147] on link "Próximo" at bounding box center [284, 146] width 51 height 16
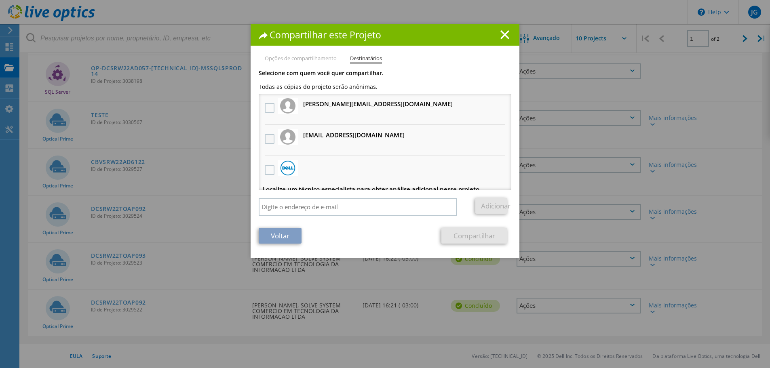
click at [265, 136] on label at bounding box center [271, 139] width 12 height 10
click at [0, 0] on input "checkbox" at bounding box center [0, 0] width 0 height 0
click at [460, 234] on link "Compartilhar" at bounding box center [475, 236] width 66 height 16
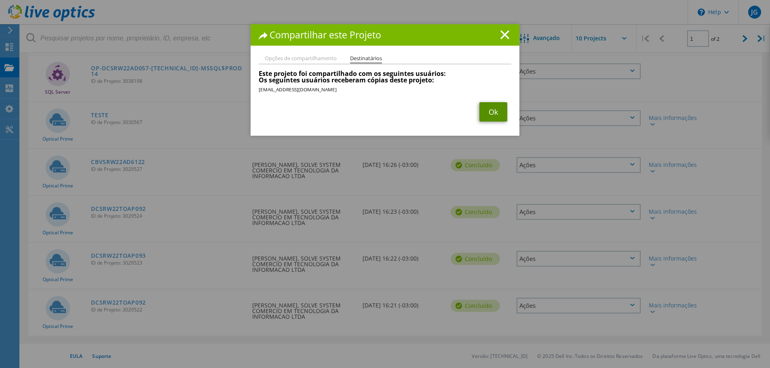
click at [498, 113] on link "Ok" at bounding box center [494, 111] width 28 height 19
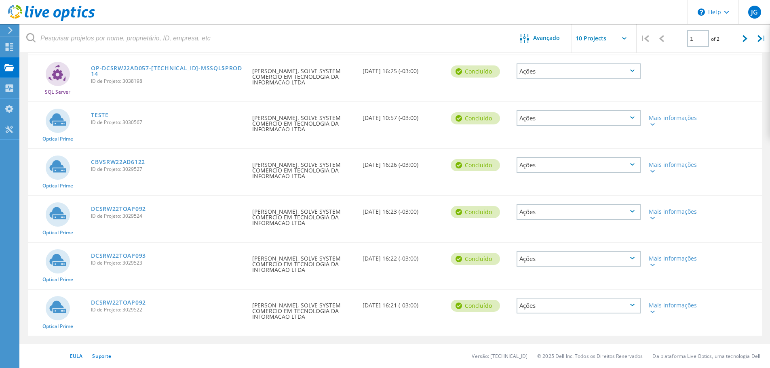
click at [613, 303] on div "Ações" at bounding box center [579, 306] width 124 height 16
drag, startPoint x: 603, startPoint y: 320, endPoint x: 602, endPoint y: 312, distance: 8.2
click at [602, 312] on div "Ver Projeto Detalhes do projeto Compartilhar Apagar" at bounding box center [579, 306] width 124 height 52
click at [602, 312] on div "Compartilhar" at bounding box center [579, 312] width 123 height 13
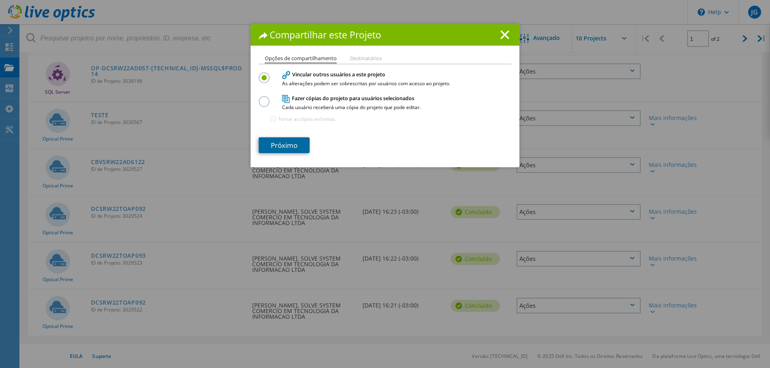
click at [301, 146] on link "Próximo" at bounding box center [284, 146] width 51 height 16
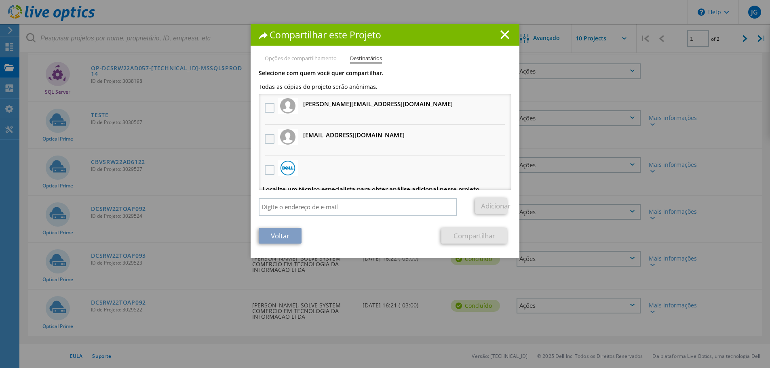
drag, startPoint x: 265, startPoint y: 133, endPoint x: 265, endPoint y: 138, distance: 4.4
click at [265, 135] on div at bounding box center [270, 139] width 14 height 17
click at [265, 139] on label at bounding box center [271, 139] width 12 height 10
click at [0, 0] on input "checkbox" at bounding box center [0, 0] width 0 height 0
click at [480, 233] on link "Compartilhar" at bounding box center [475, 236] width 66 height 16
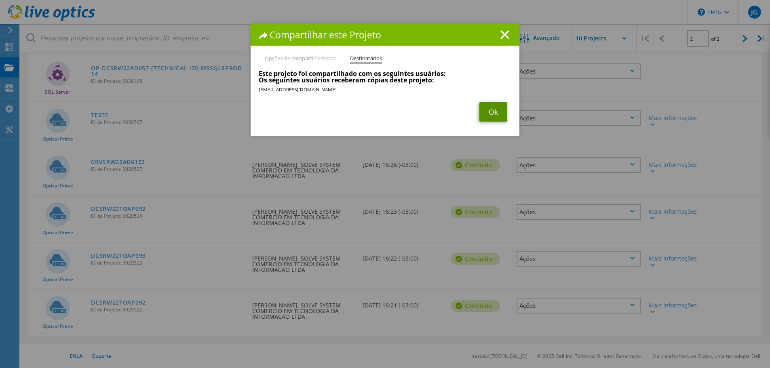
click at [492, 113] on link "Ok" at bounding box center [494, 111] width 28 height 19
